Goal: Task Accomplishment & Management: Complete application form

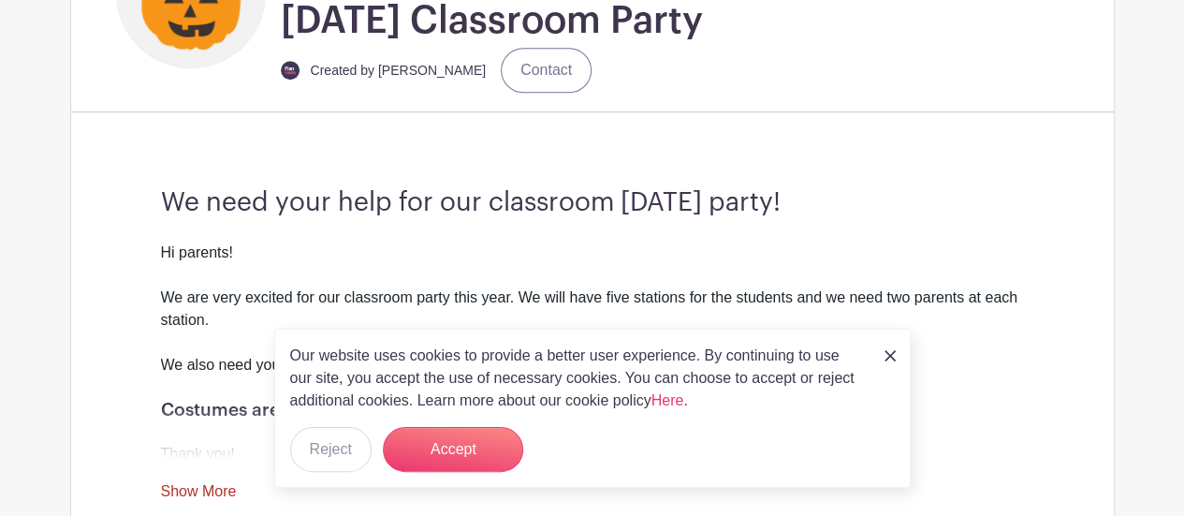
scroll to position [476, 0]
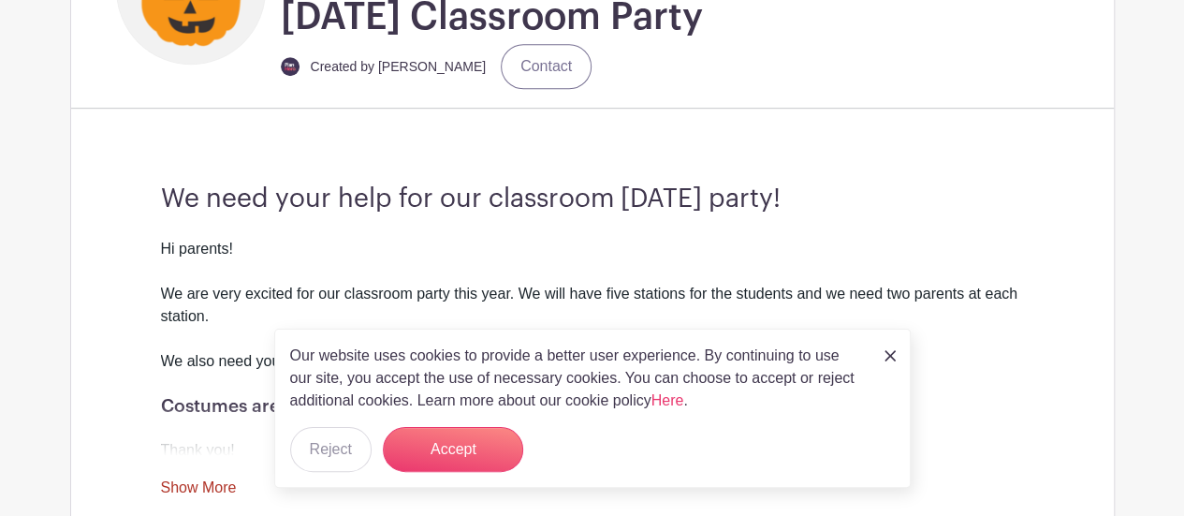
click at [894, 354] on img at bounding box center [889, 355] width 11 height 11
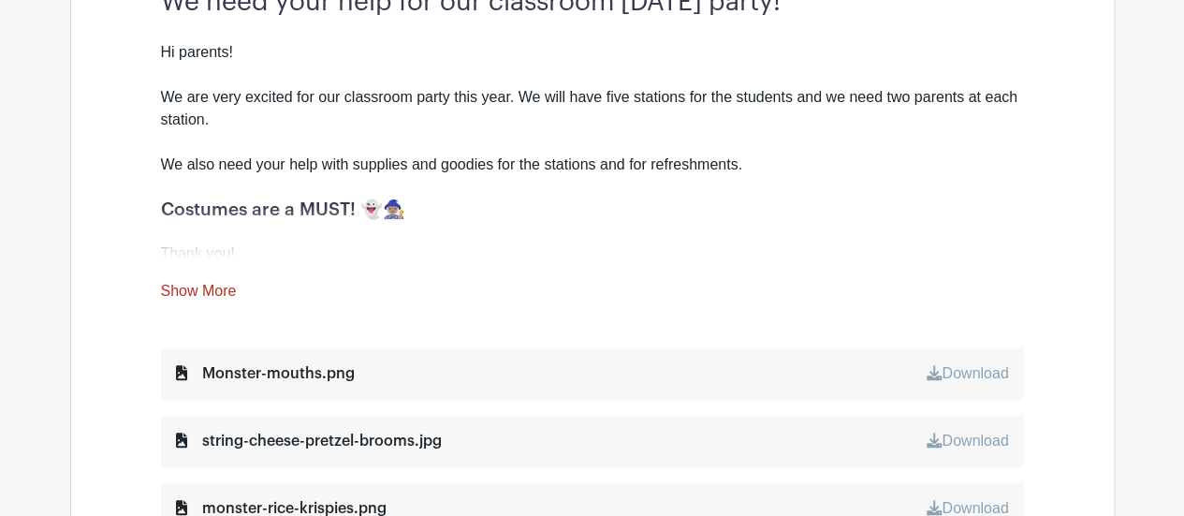
scroll to position [675, 0]
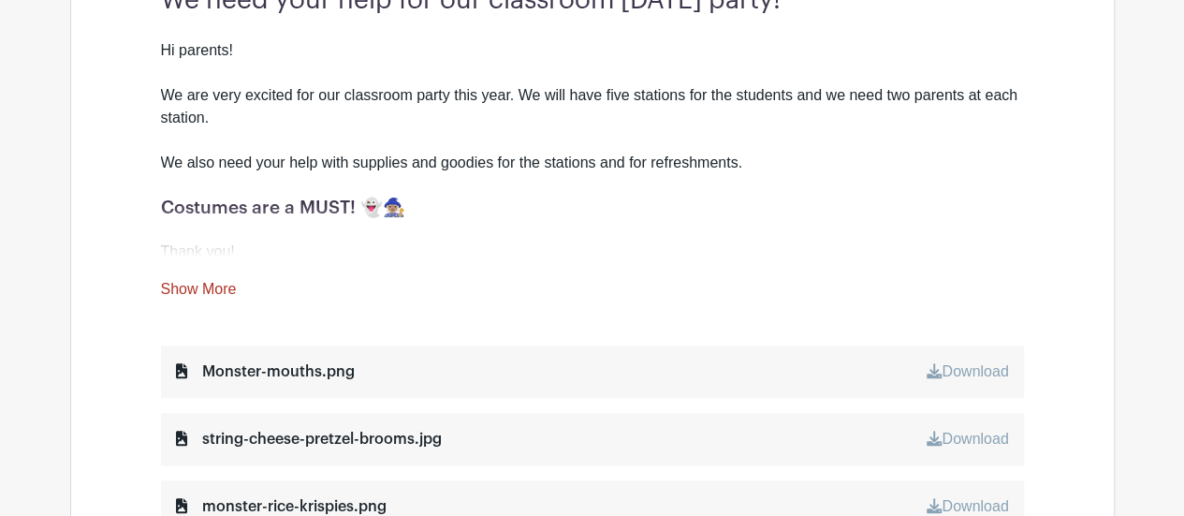
click at [182, 298] on link "Show More" at bounding box center [199, 292] width 76 height 23
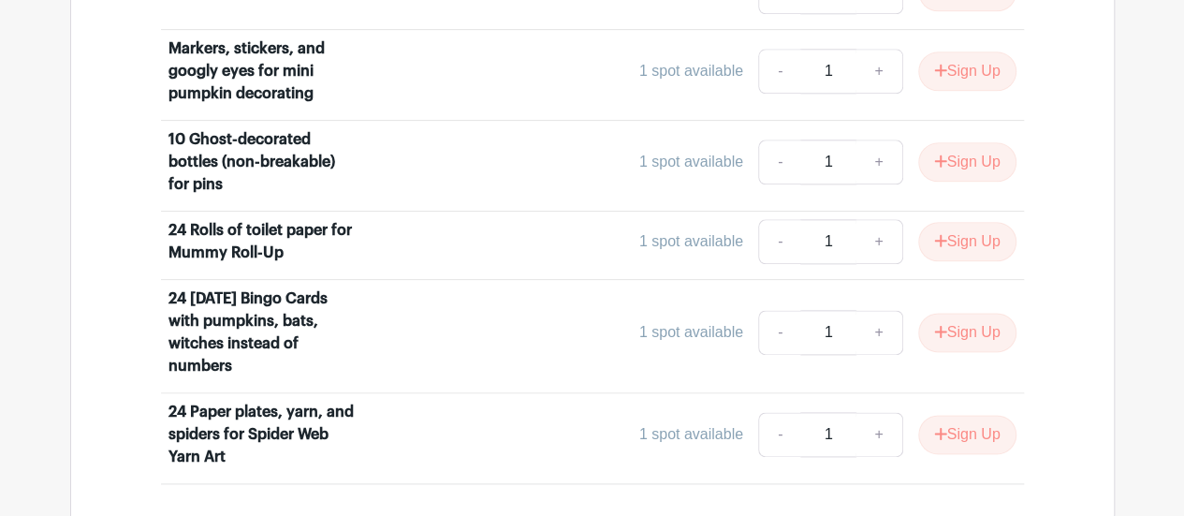
scroll to position [4689, 0]
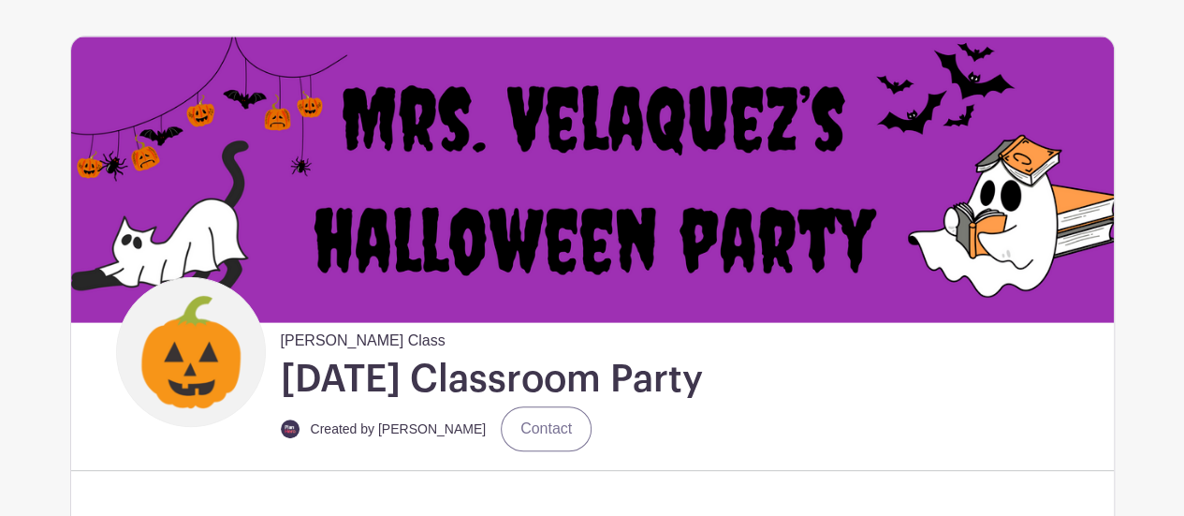
scroll to position [0, 0]
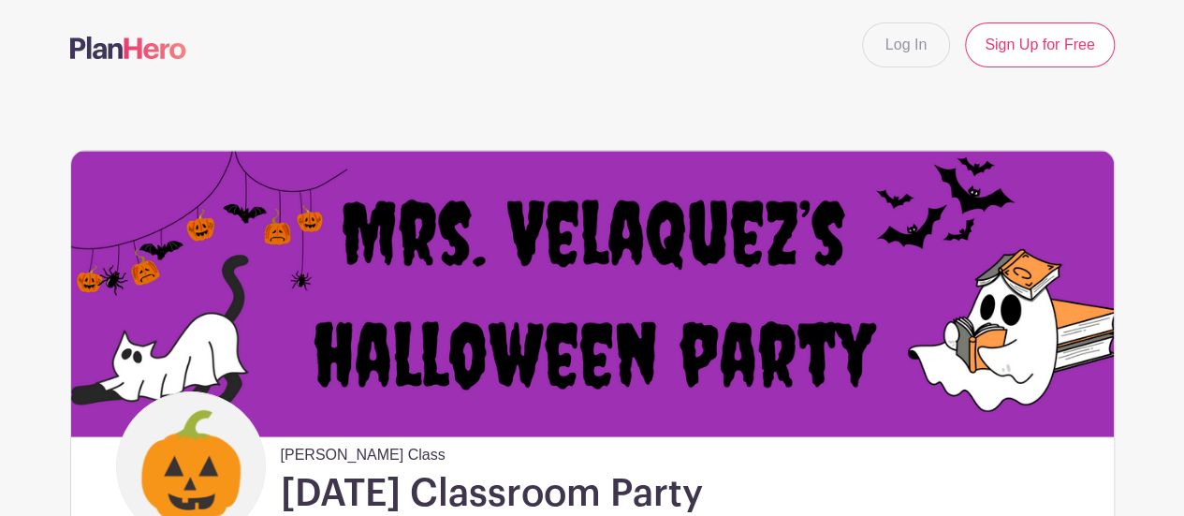
click at [1071, 43] on link "Sign Up for Free" at bounding box center [1039, 44] width 149 height 45
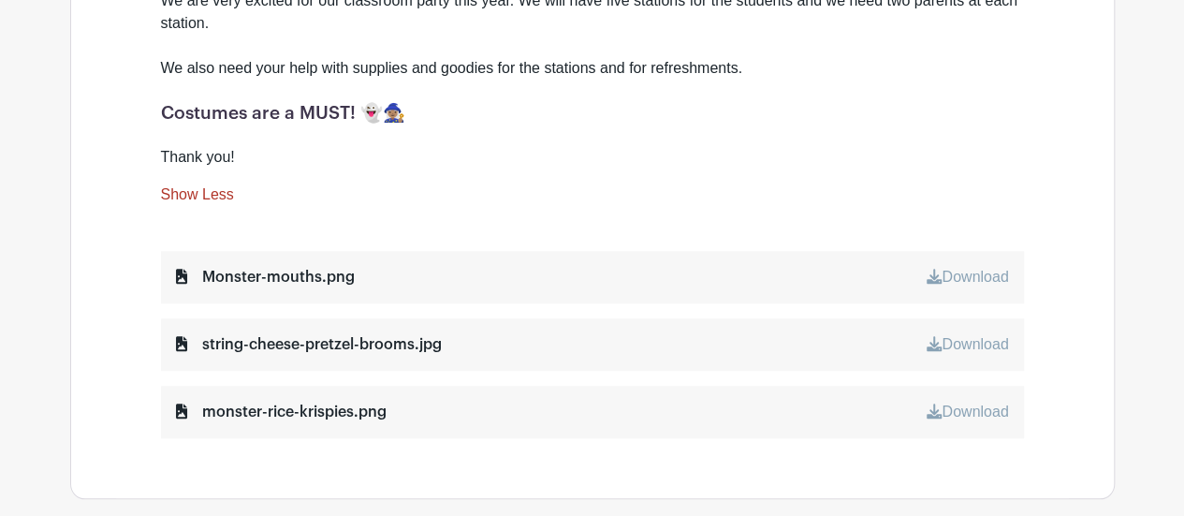
scroll to position [768, 0]
click at [207, 202] on link "Show Less" at bounding box center [197, 198] width 73 height 23
click at [202, 196] on link "Show Less" at bounding box center [197, 198] width 73 height 23
click at [220, 189] on link "Show More" at bounding box center [199, 198] width 76 height 23
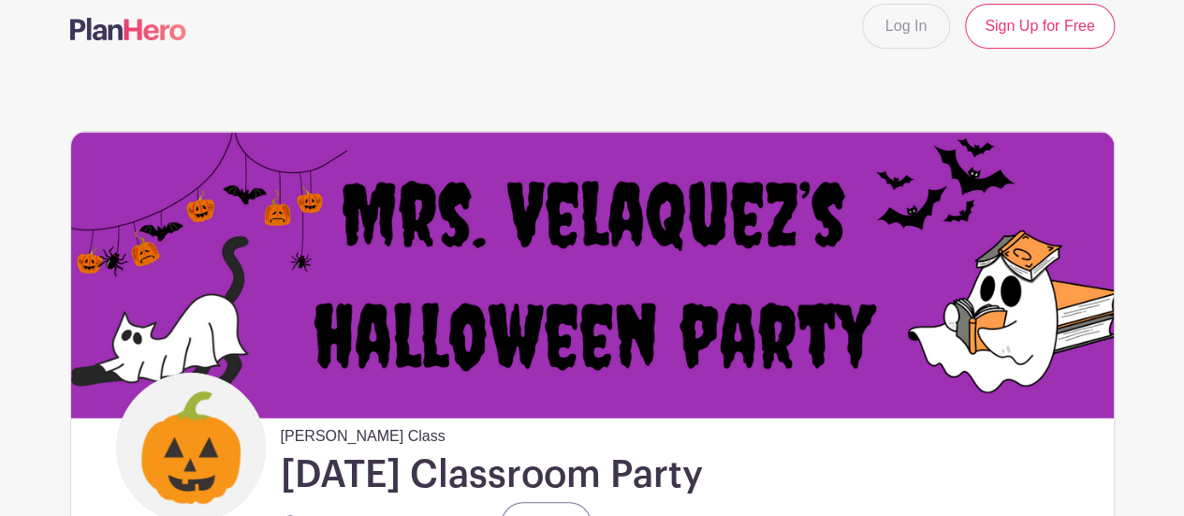
scroll to position [0, 0]
